Goal: Information Seeking & Learning: Check status

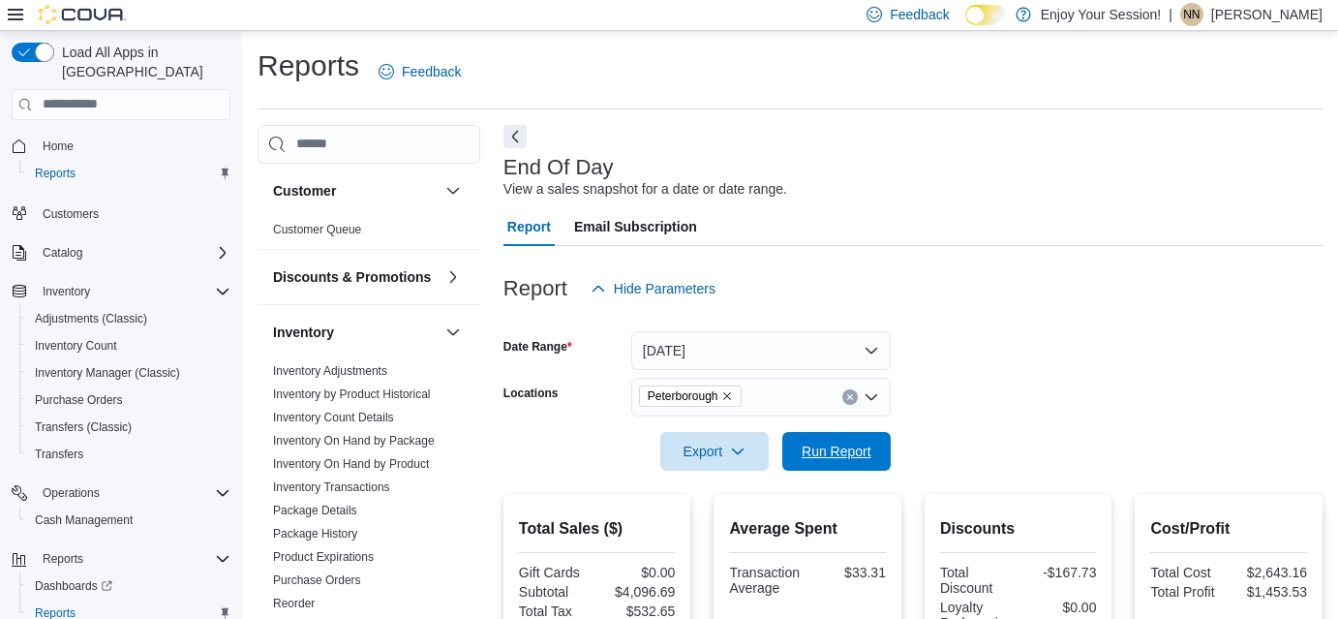
click at [852, 439] on span "Run Report" at bounding box center [836, 451] width 85 height 39
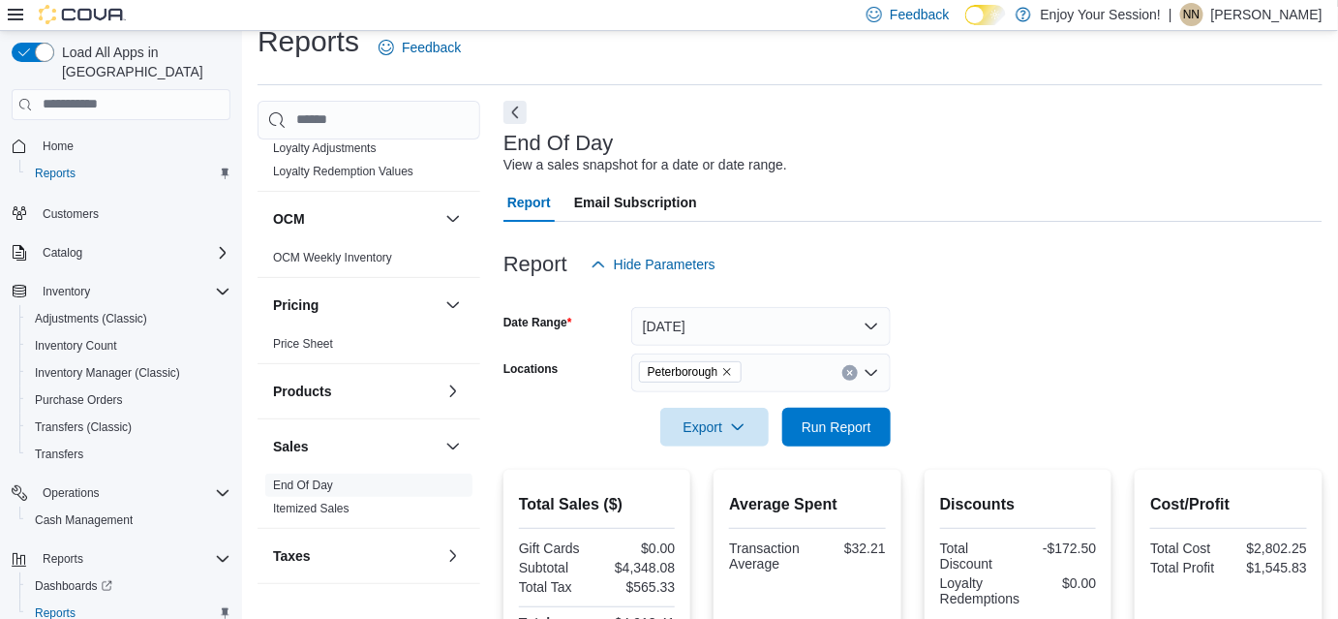
scroll to position [289, 0]
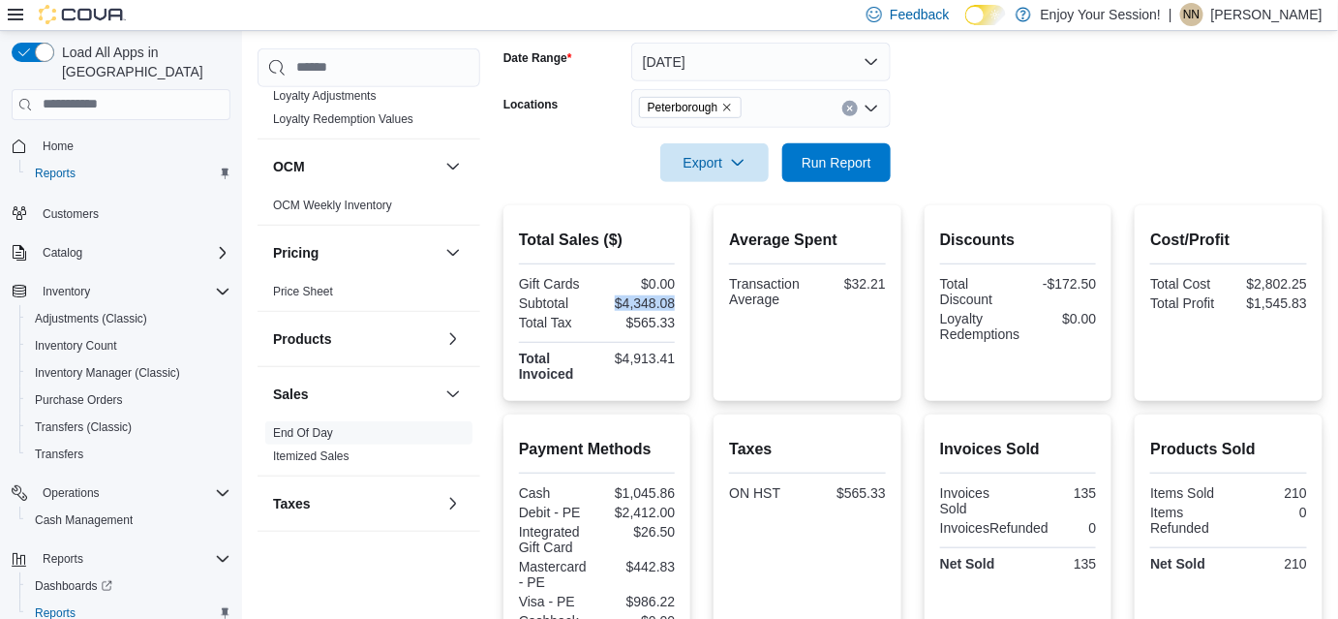
drag, startPoint x: 612, startPoint y: 306, endPoint x: 677, endPoint y: 304, distance: 64.9
click at [676, 304] on div "$4,348.08" at bounding box center [638, 302] width 75 height 15
copy div "$4,348.08"
drag, startPoint x: 839, startPoint y: 275, endPoint x: 914, endPoint y: 283, distance: 75.0
click at [914, 283] on div "Total Sales ($) Gift Cards $0.00 Subtotal $4,348.08 Total Tax $565.33 Total Inv…" at bounding box center [912, 303] width 819 height 196
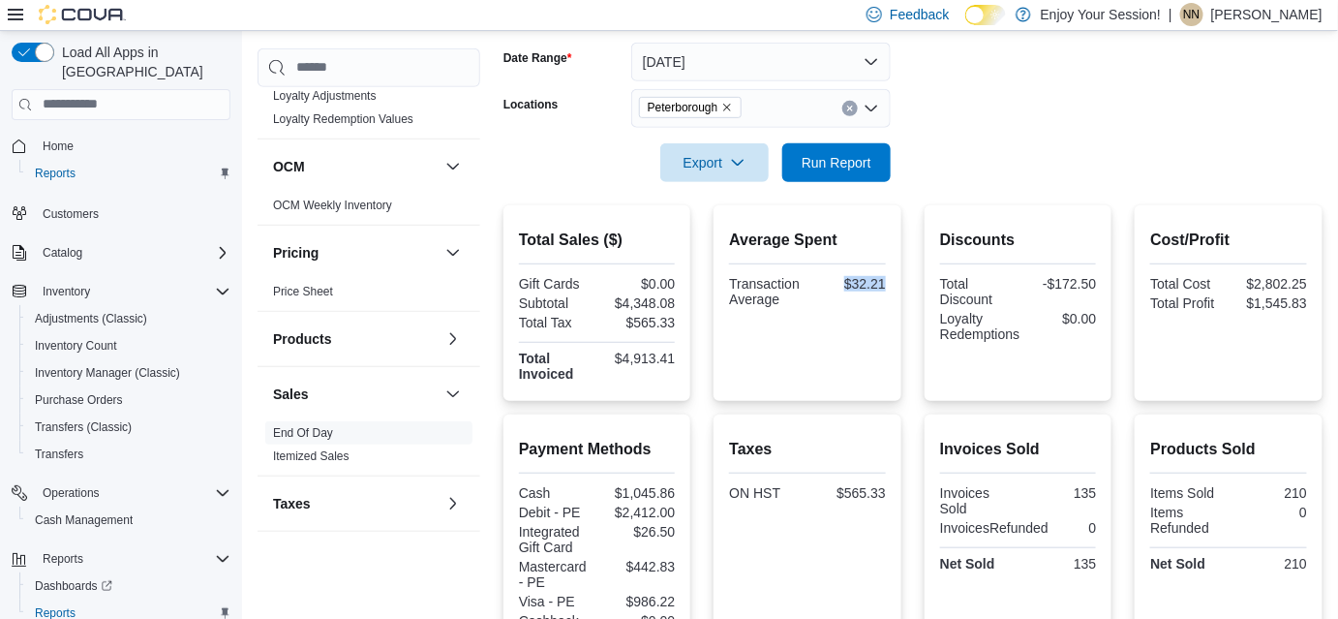
copy div "$32.21"
drag, startPoint x: 1077, startPoint y: 493, endPoint x: 1112, endPoint y: 490, distance: 35.9
click at [1112, 490] on div "Invoices Sold Invoices Sold 135 InvoicesRefunded 0 Net Sold 135" at bounding box center [1019, 530] width 188 height 233
copy div "135"
click at [1270, 14] on p "[PERSON_NAME]" at bounding box center [1266, 14] width 111 height 23
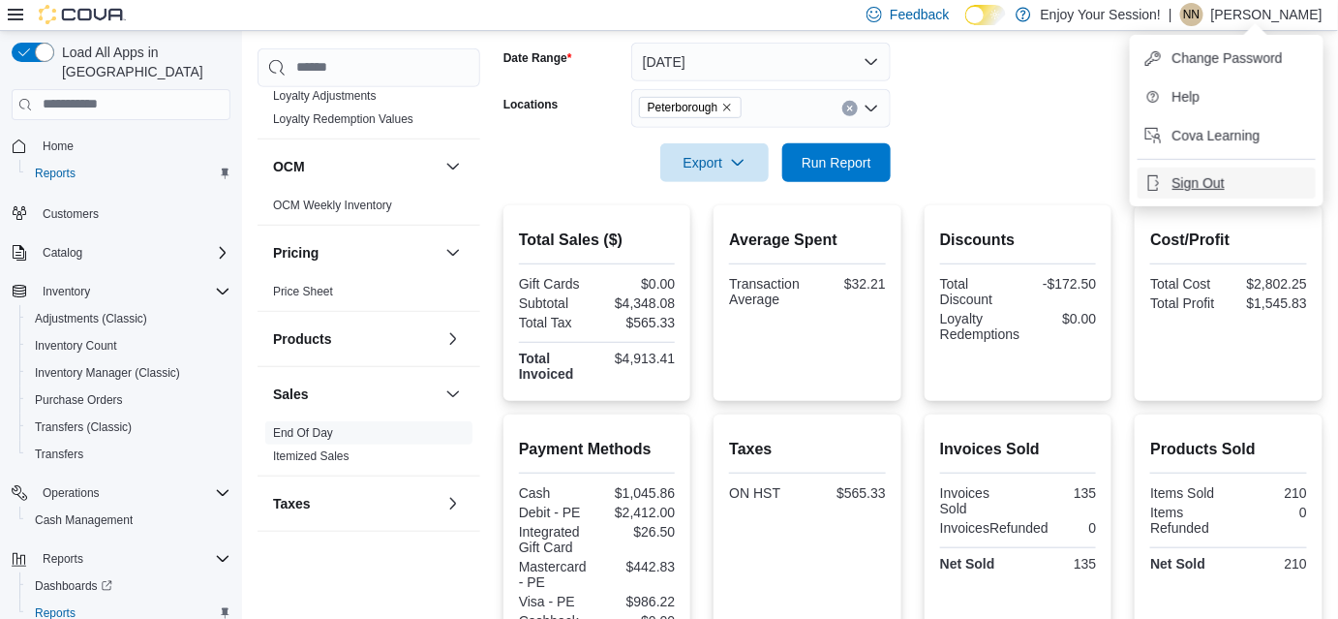
click at [1208, 185] on span "Sign Out" at bounding box center [1199, 182] width 52 height 19
